Goal: Task Accomplishment & Management: Manage account settings

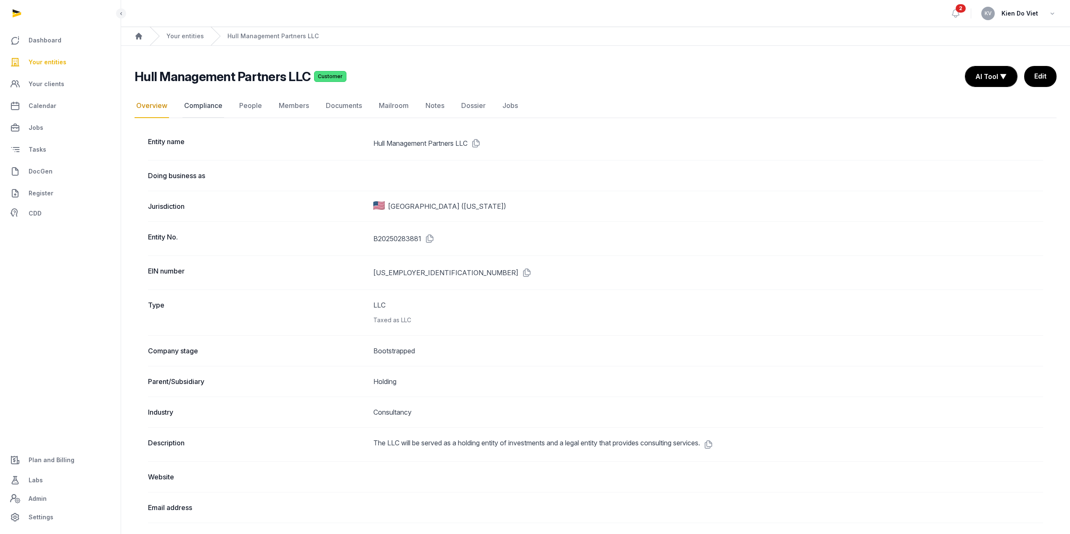
click at [206, 105] on link "Compliance" at bounding box center [203, 106] width 42 height 24
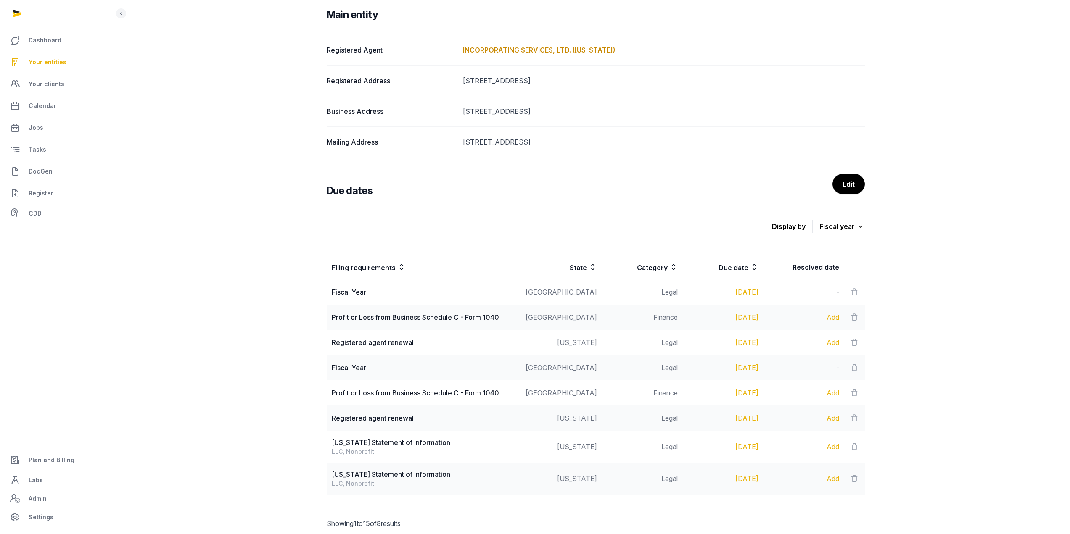
scroll to position [161, 0]
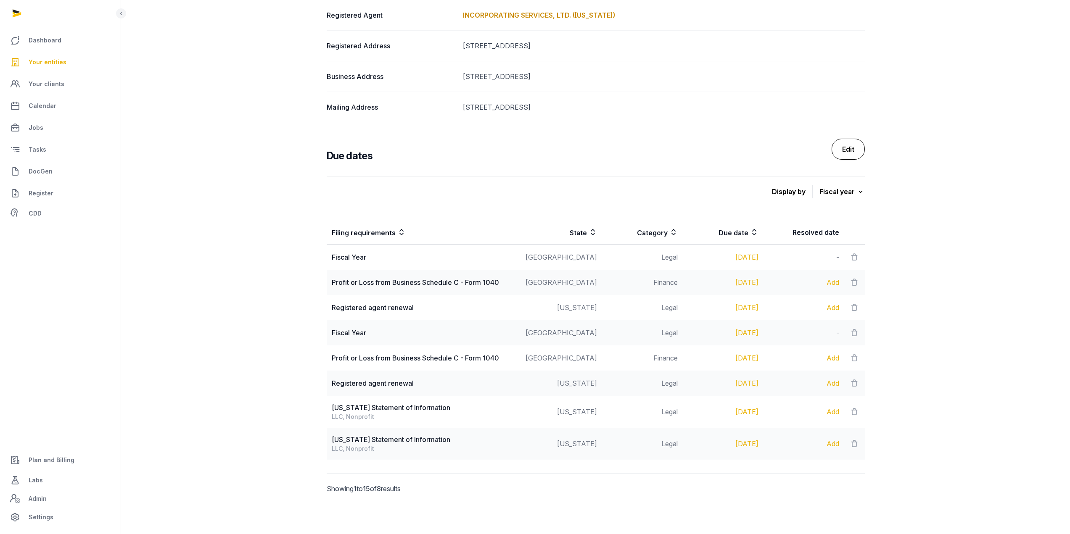
click at [852, 151] on link "Edit" at bounding box center [847, 149] width 33 height 21
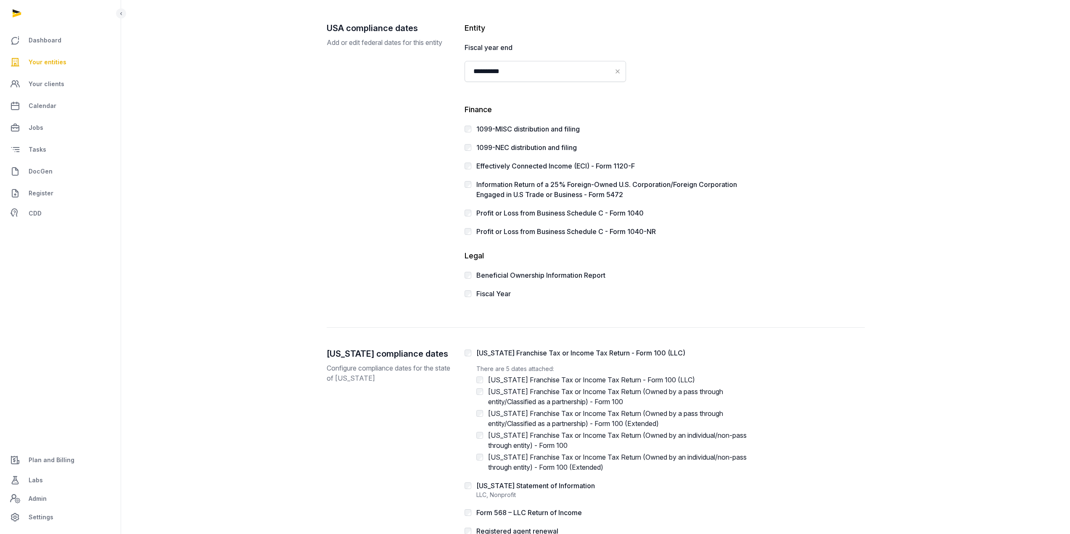
scroll to position [155, 0]
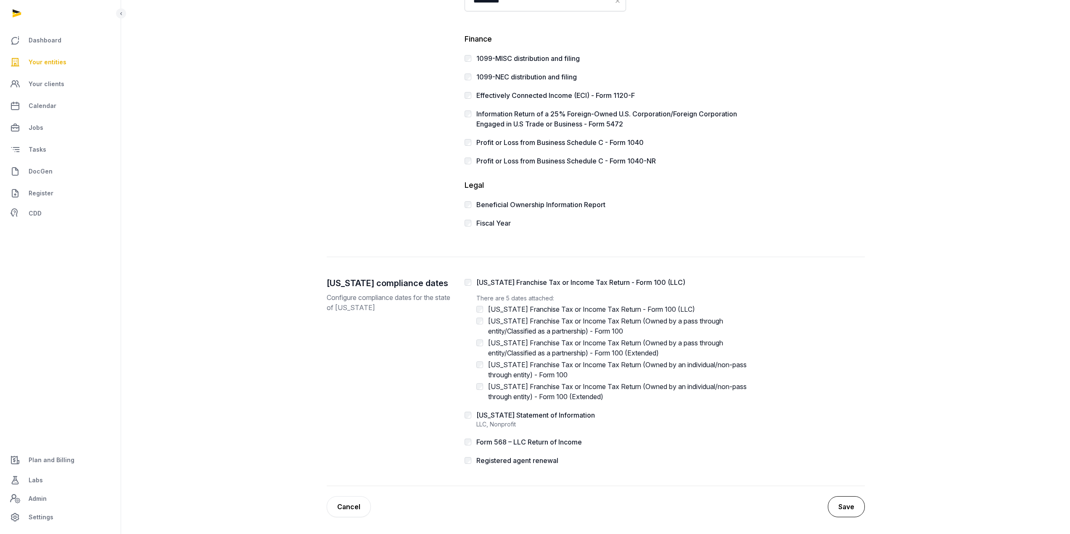
click at [848, 509] on button "Save" at bounding box center [846, 506] width 37 height 21
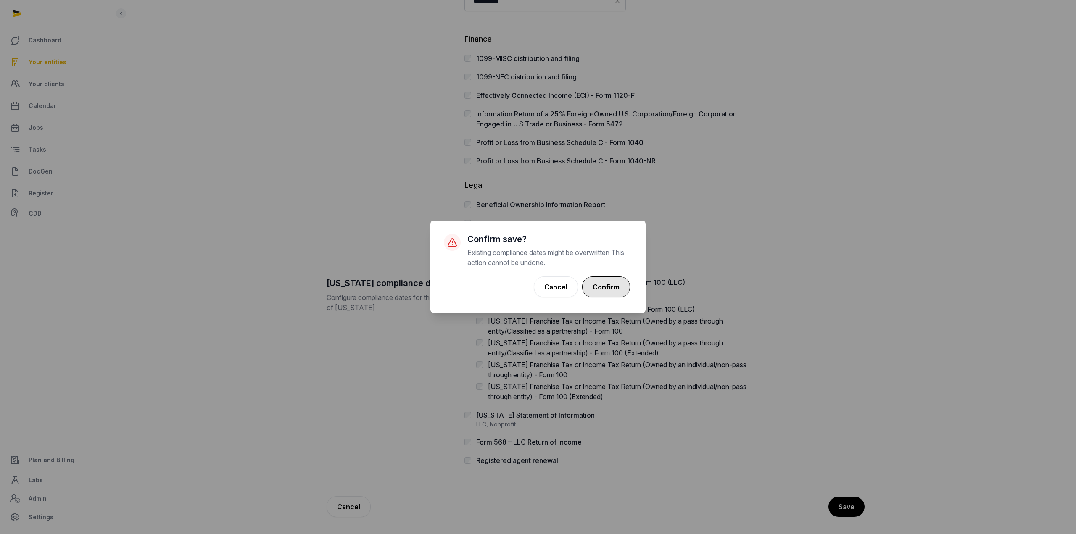
click at [616, 288] on button "Confirm" at bounding box center [606, 287] width 48 height 21
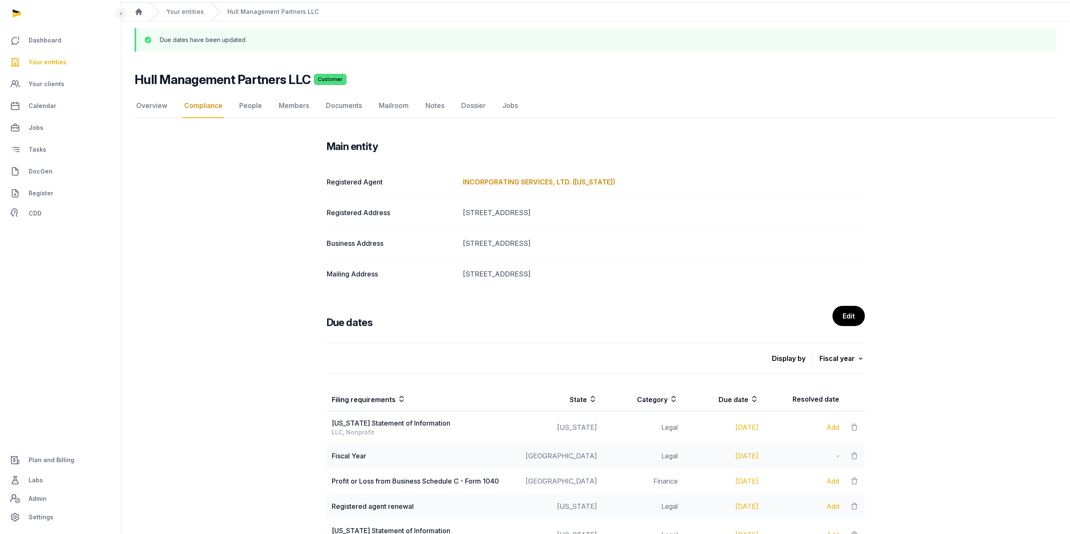
scroll to position [191, 0]
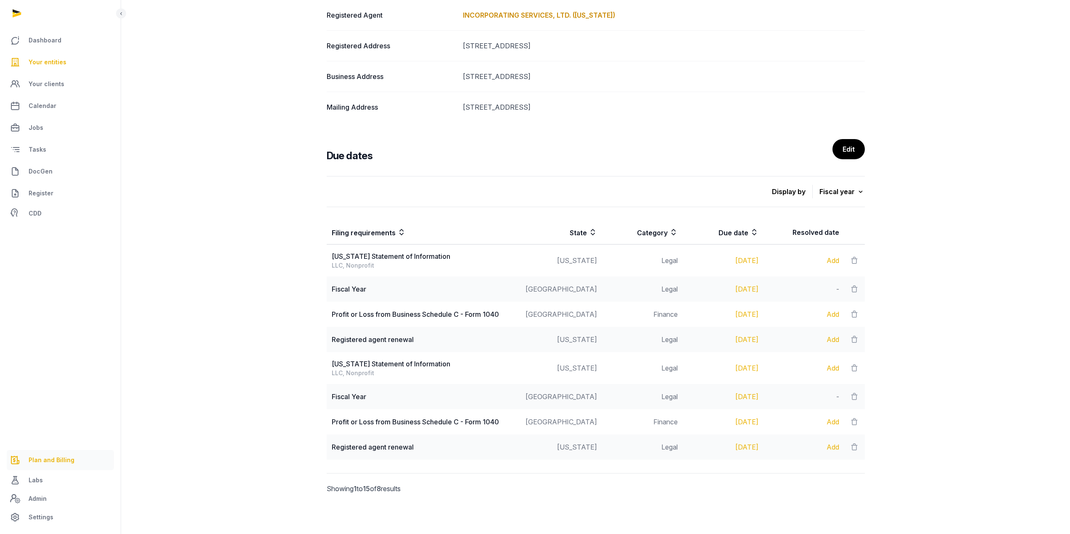
click at [61, 459] on span "Plan and Billing" at bounding box center [52, 460] width 46 height 10
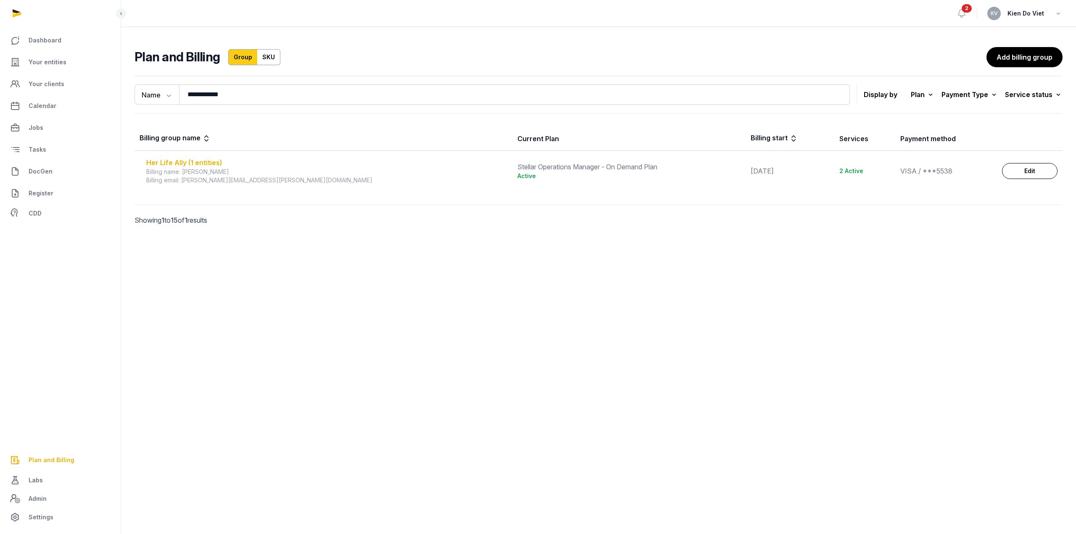
click at [189, 163] on div "Her Life Ally (1 entities)" at bounding box center [326, 163] width 361 height 10
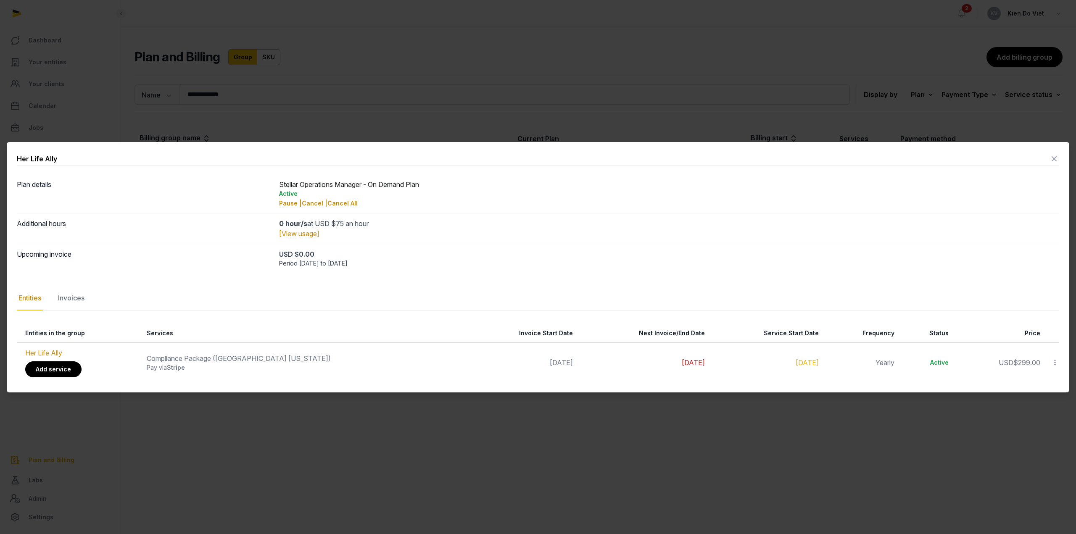
click at [53, 370] on link "Add service" at bounding box center [53, 369] width 56 height 16
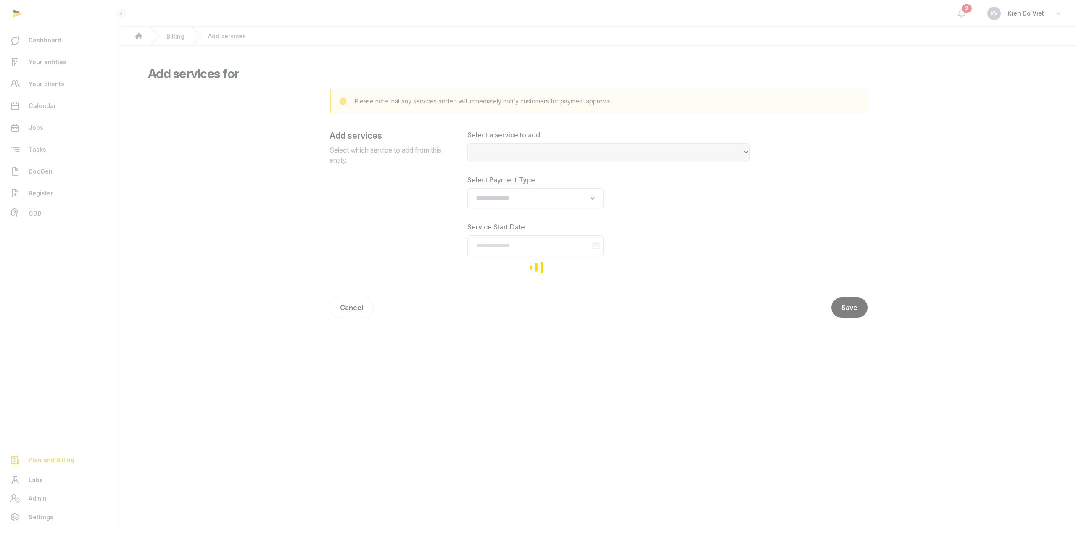
select select
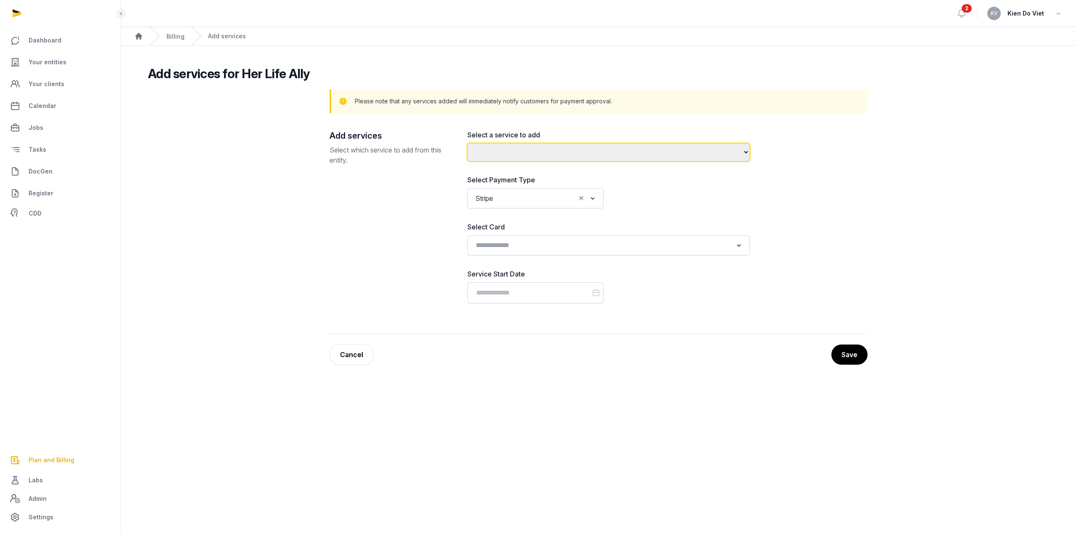
click at [510, 152] on select "**********" at bounding box center [608, 152] width 282 height 18
